Goal: Transaction & Acquisition: Subscribe to service/newsletter

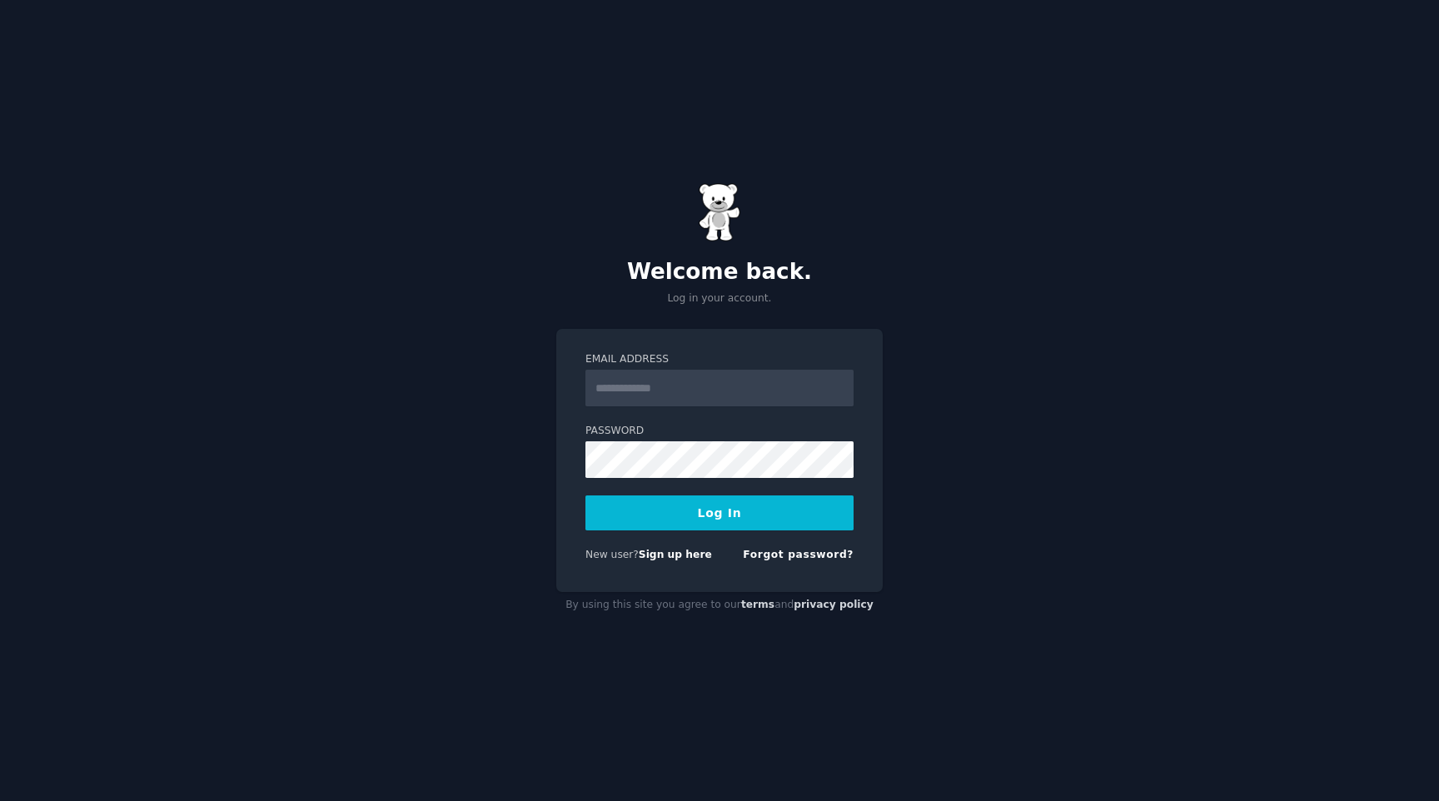
click at [787, 384] on input "Email Address" at bounding box center [719, 388] width 268 height 37
type input "**********"
click at [596, 549] on span "New user?" at bounding box center [611, 555] width 53 height 12
click at [669, 549] on link "Sign up here" at bounding box center [675, 555] width 73 height 12
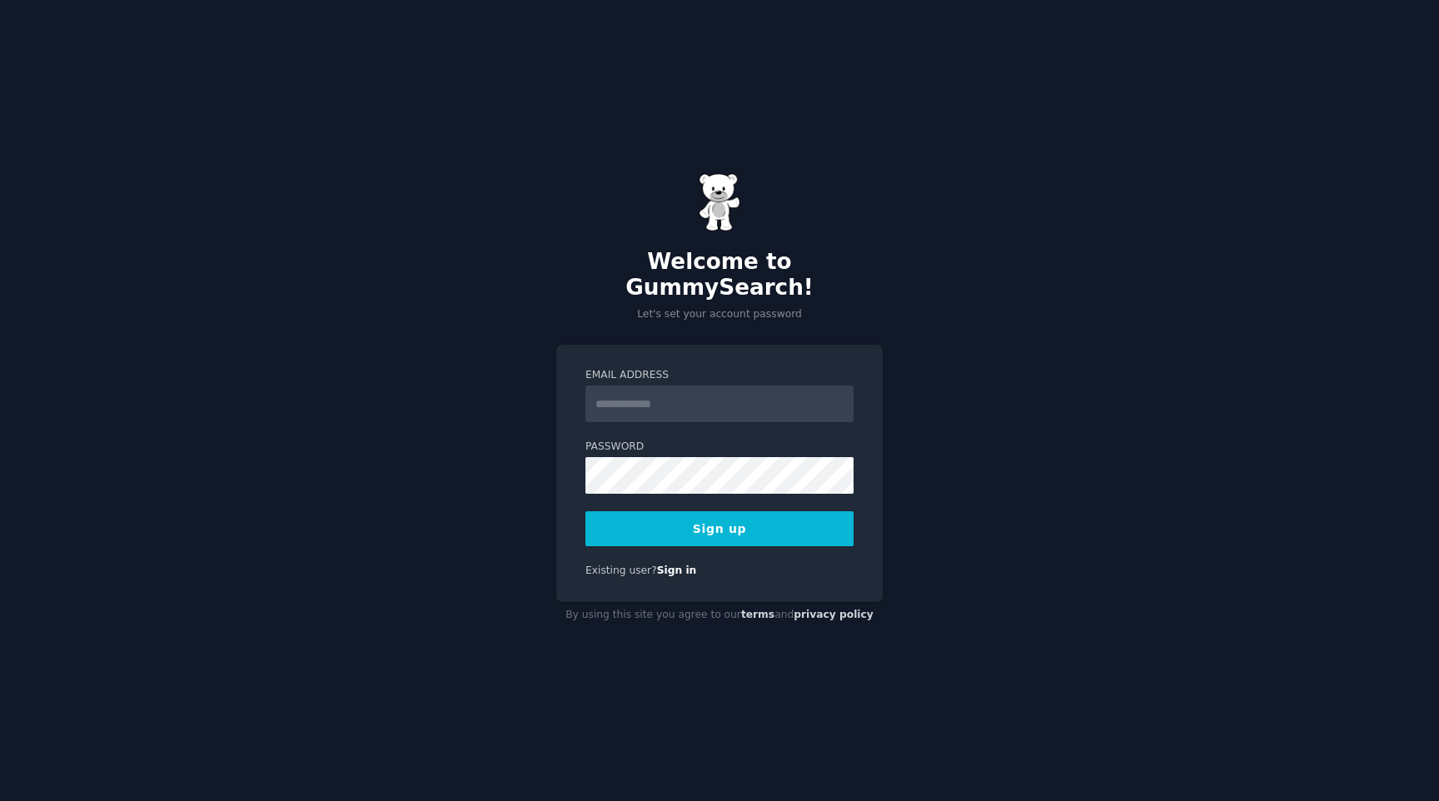
click at [634, 400] on input "Email Address" at bounding box center [719, 403] width 268 height 37
type input "**********"
click at [707, 512] on button "Sign up" at bounding box center [719, 528] width 268 height 35
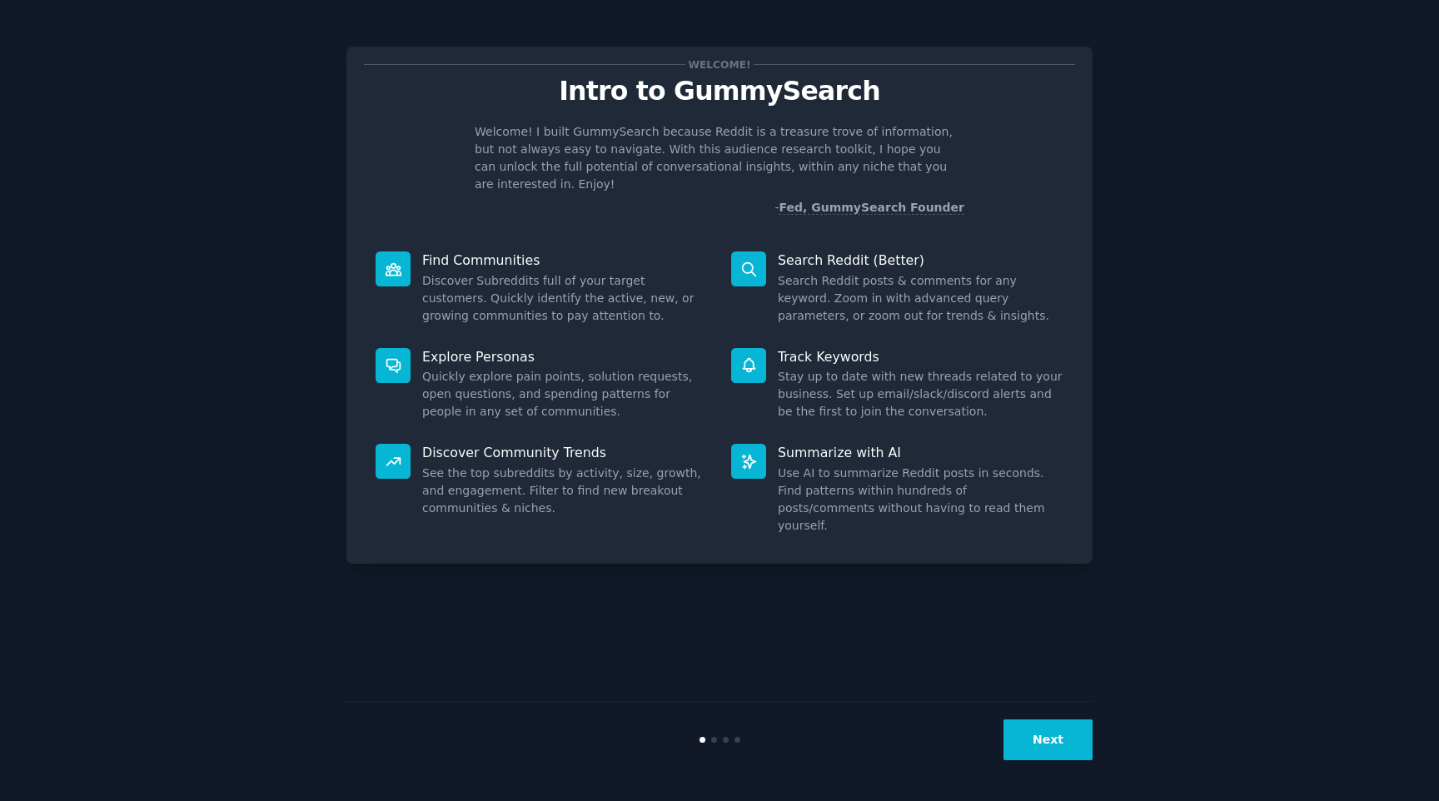
click at [1031, 728] on button "Next" at bounding box center [1047, 739] width 89 height 41
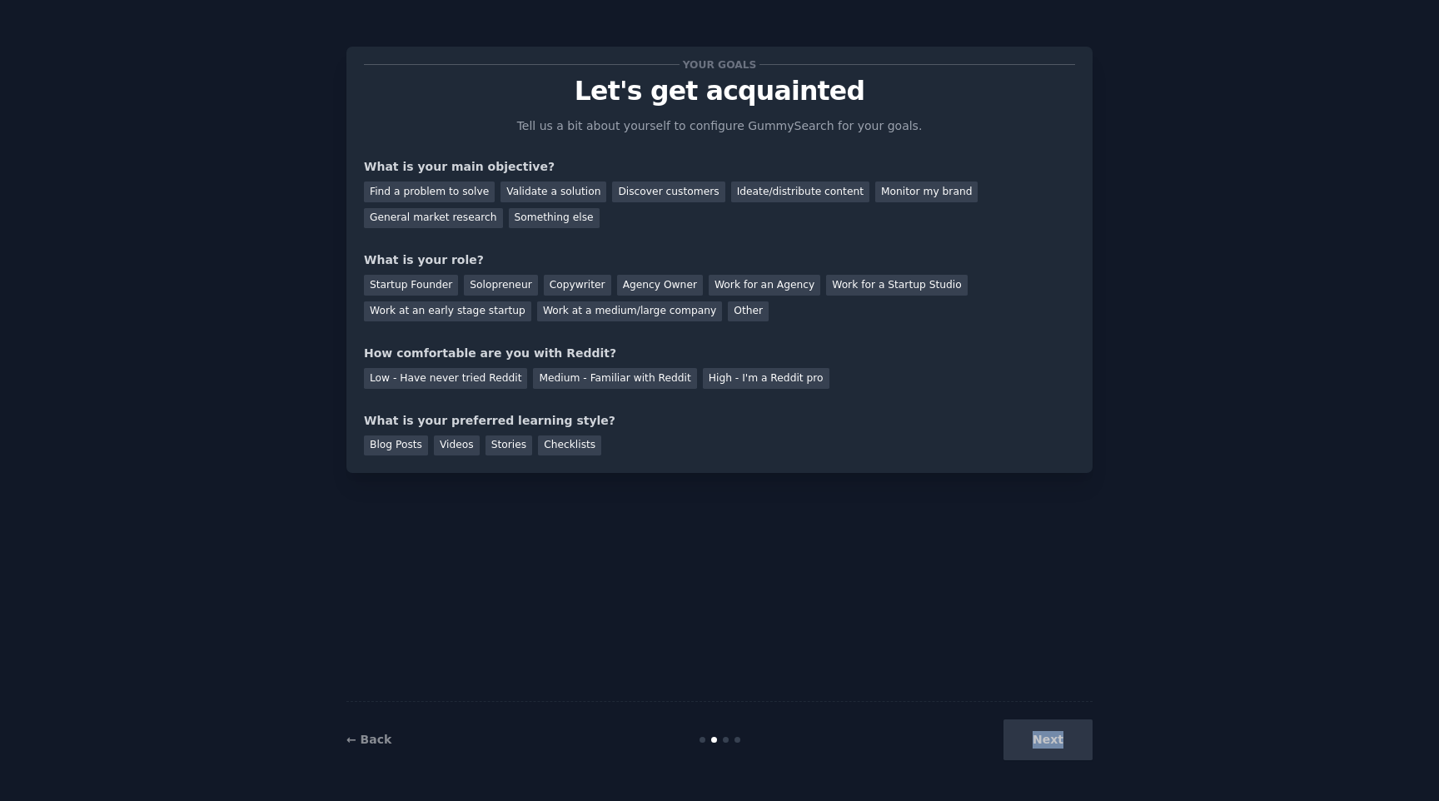
click at [1031, 728] on div "Next" at bounding box center [967, 739] width 249 height 41
click at [447, 197] on div "Find a problem to solve" at bounding box center [429, 191] width 131 height 21
click at [524, 193] on div "Validate a solution" at bounding box center [553, 191] width 106 height 21
click at [465, 182] on div "Find a problem to solve" at bounding box center [429, 191] width 131 height 21
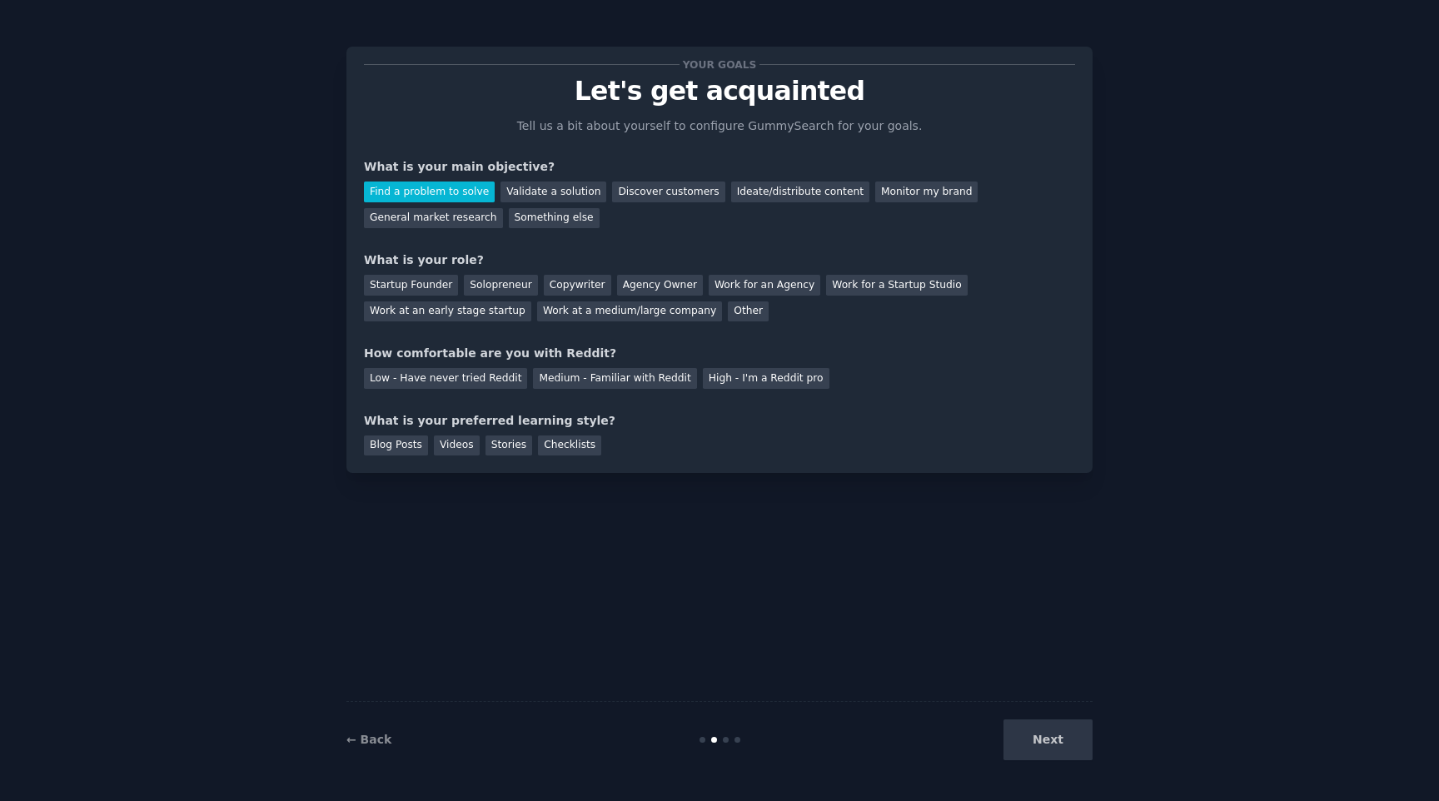
click at [1190, 192] on div "Your goals Let's get acquainted Tell us a bit about yourself to configure Gummy…" at bounding box center [719, 400] width 1392 height 754
click at [1065, 747] on div "Next" at bounding box center [967, 739] width 249 height 41
click at [420, 283] on div "Startup Founder" at bounding box center [411, 285] width 94 height 21
click at [488, 379] on div "Low - Have never tried Reddit" at bounding box center [445, 378] width 163 height 21
click at [576, 375] on div "Medium - Familiar with Reddit" at bounding box center [614, 378] width 163 height 21
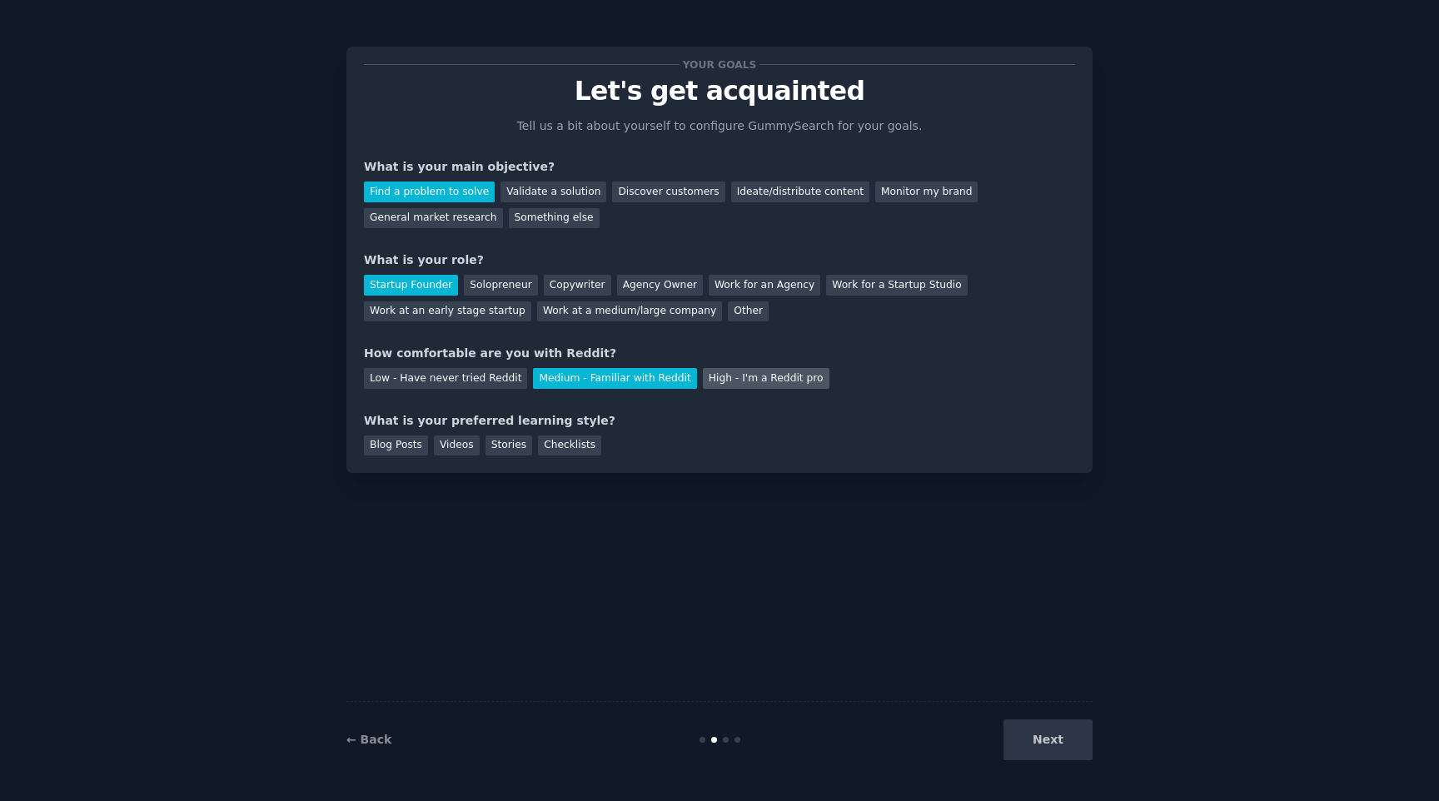
click at [722, 386] on div "High - I'm a Reddit pro" at bounding box center [766, 378] width 127 height 21
click at [407, 443] on div "Blog Posts" at bounding box center [396, 445] width 64 height 21
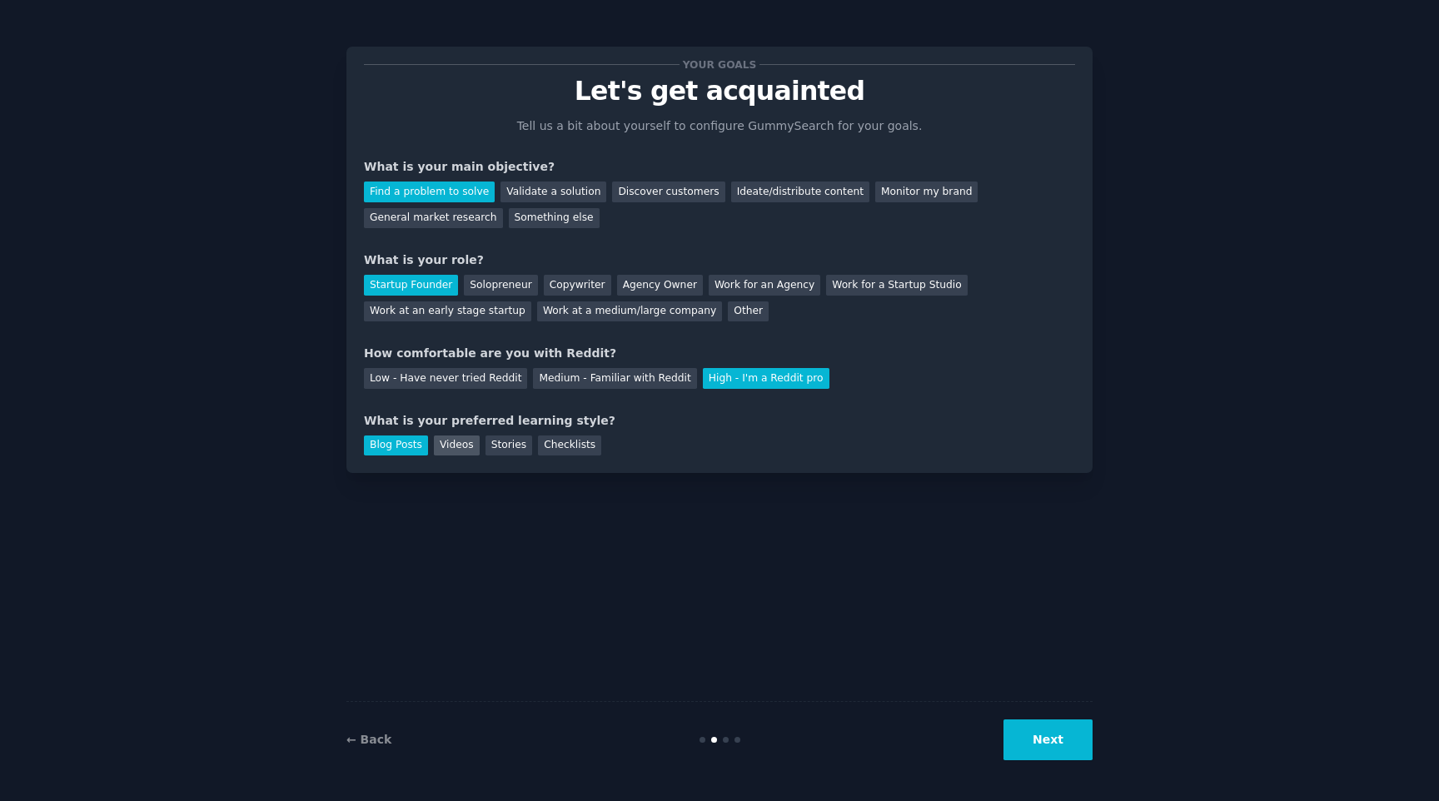
click at [445, 446] on div "Videos" at bounding box center [457, 445] width 46 height 21
click at [387, 445] on div "Blog Posts" at bounding box center [396, 445] width 64 height 21
click at [1056, 737] on button "Next" at bounding box center [1047, 739] width 89 height 41
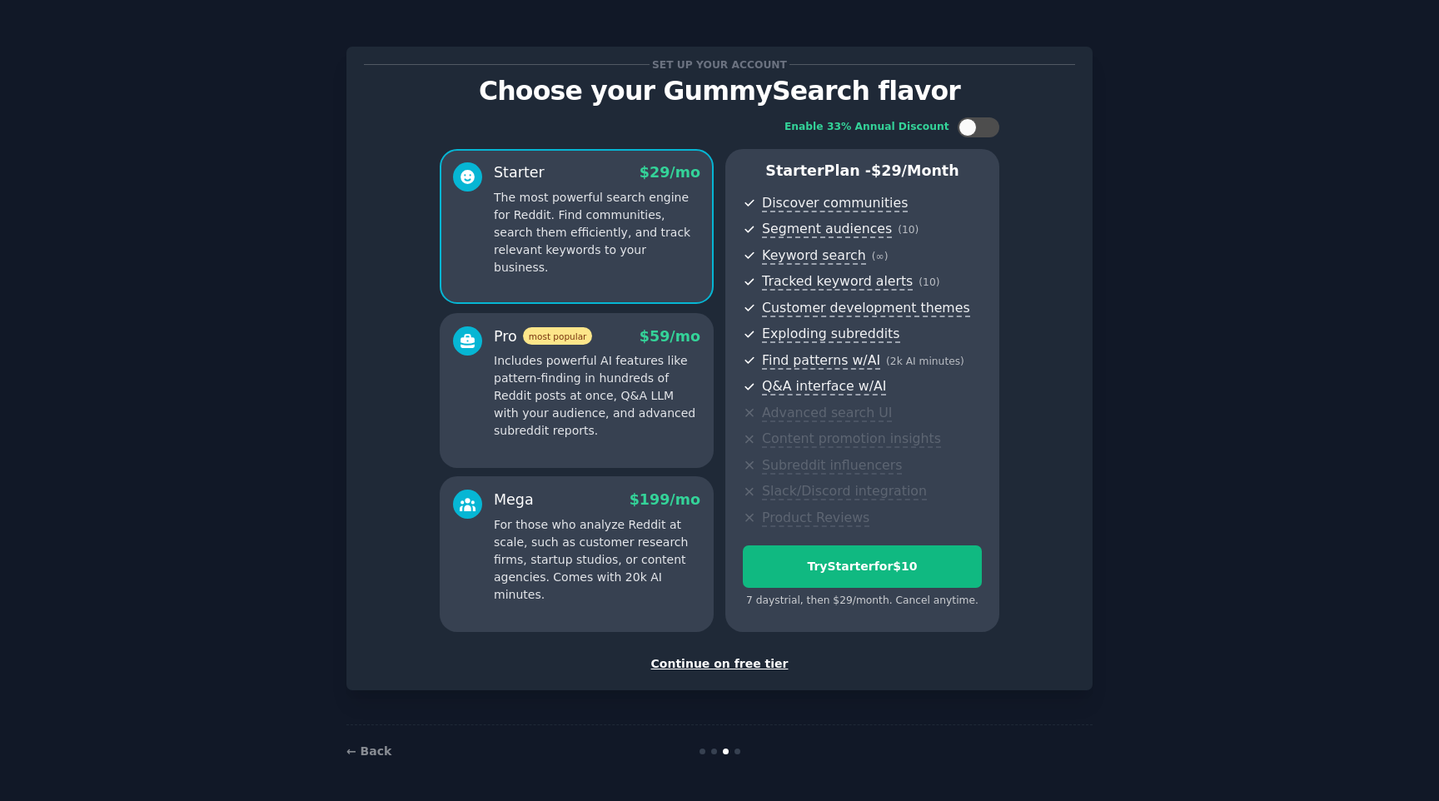
click at [1137, 291] on div "Set up your account Choose your GummySearch flavor Enable 33% Annual Discount S…" at bounding box center [719, 400] width 1392 height 754
click at [173, 192] on div "Set up your account Choose your GummySearch flavor Enable 33% Annual Discount S…" at bounding box center [719, 400] width 1392 height 754
